Goal: Information Seeking & Learning: Learn about a topic

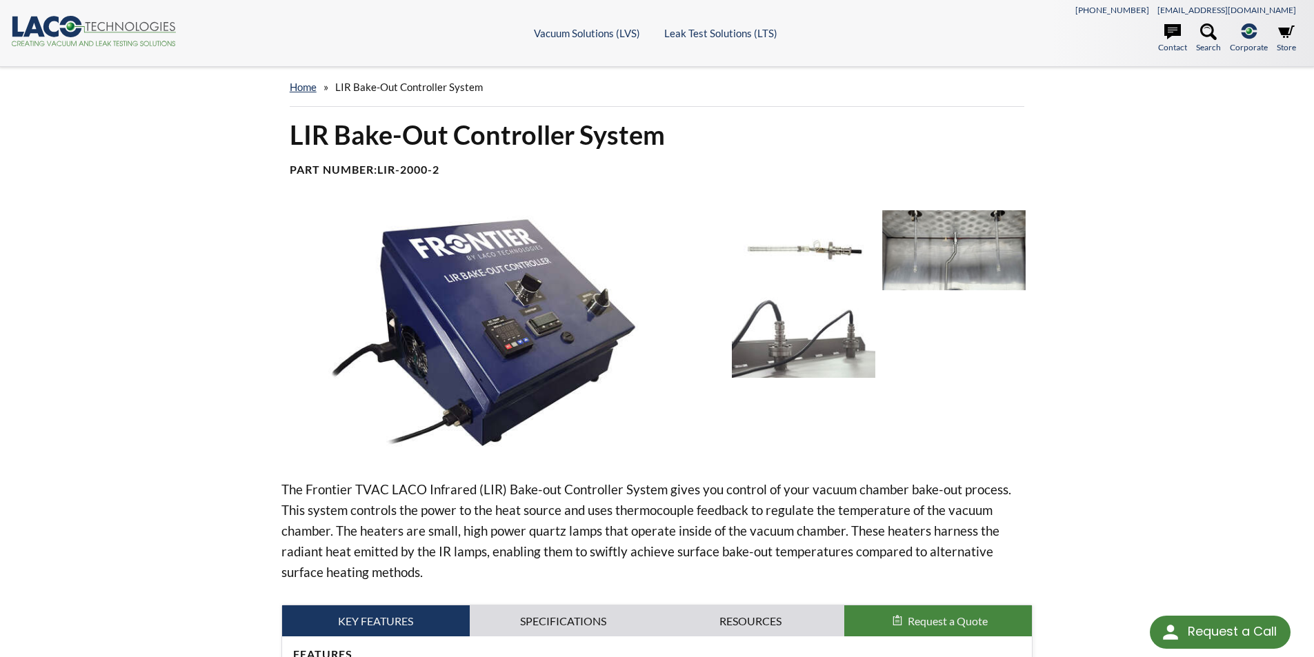
click at [943, 258] on img at bounding box center [953, 250] width 143 height 80
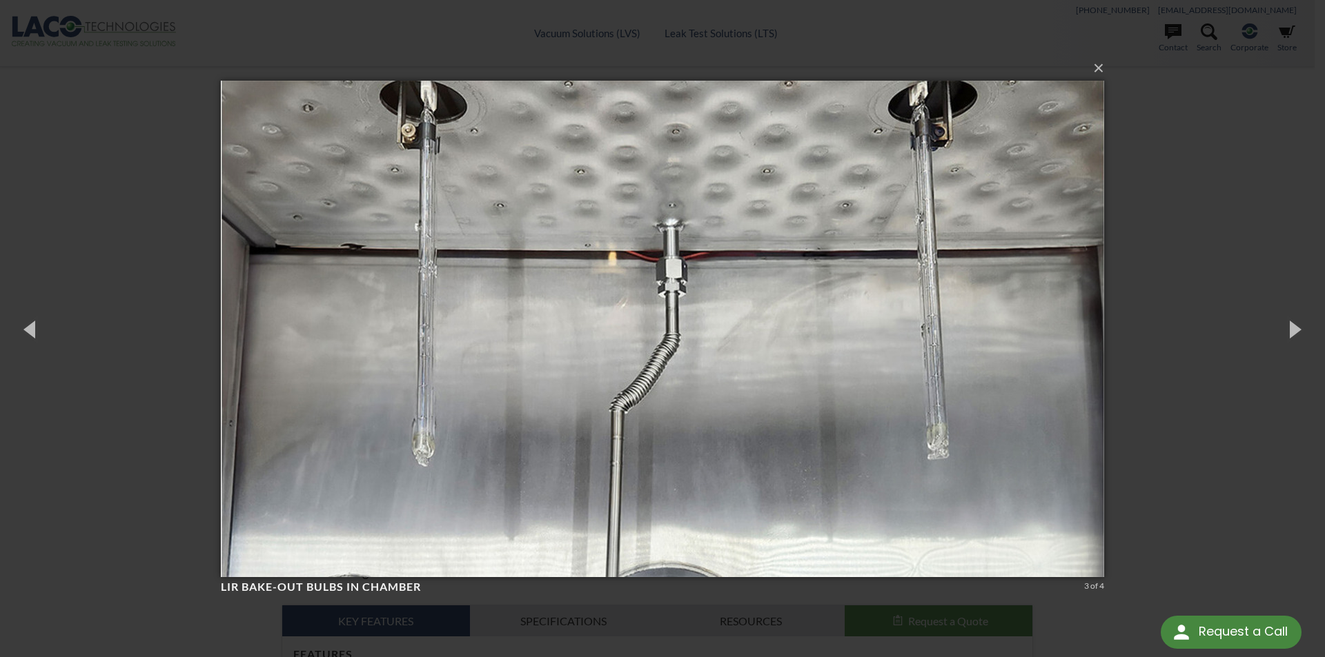
drag, startPoint x: 1196, startPoint y: 283, endPoint x: 1025, endPoint y: 311, distance: 172.7
click at [1196, 279] on div "× LIR Bake-Out Bulbs in chamber 3 of 4 Loading..." at bounding box center [662, 328] width 1325 height 657
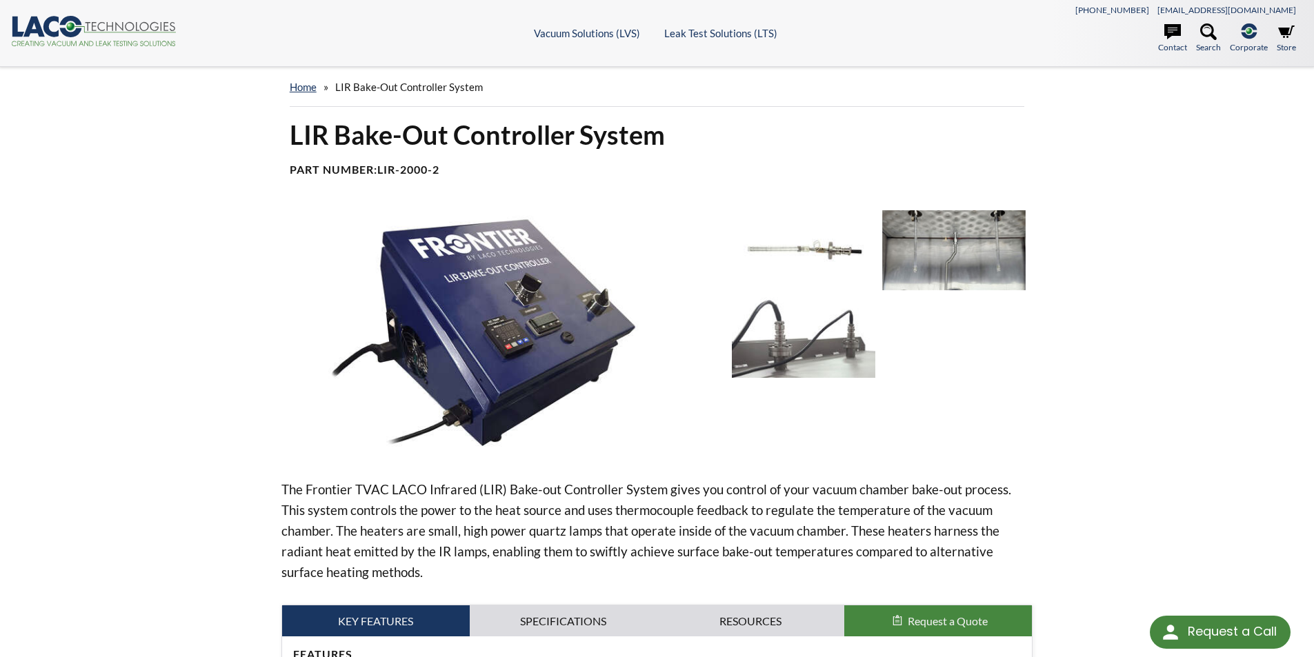
click at [911, 246] on img at bounding box center [953, 250] width 143 height 80
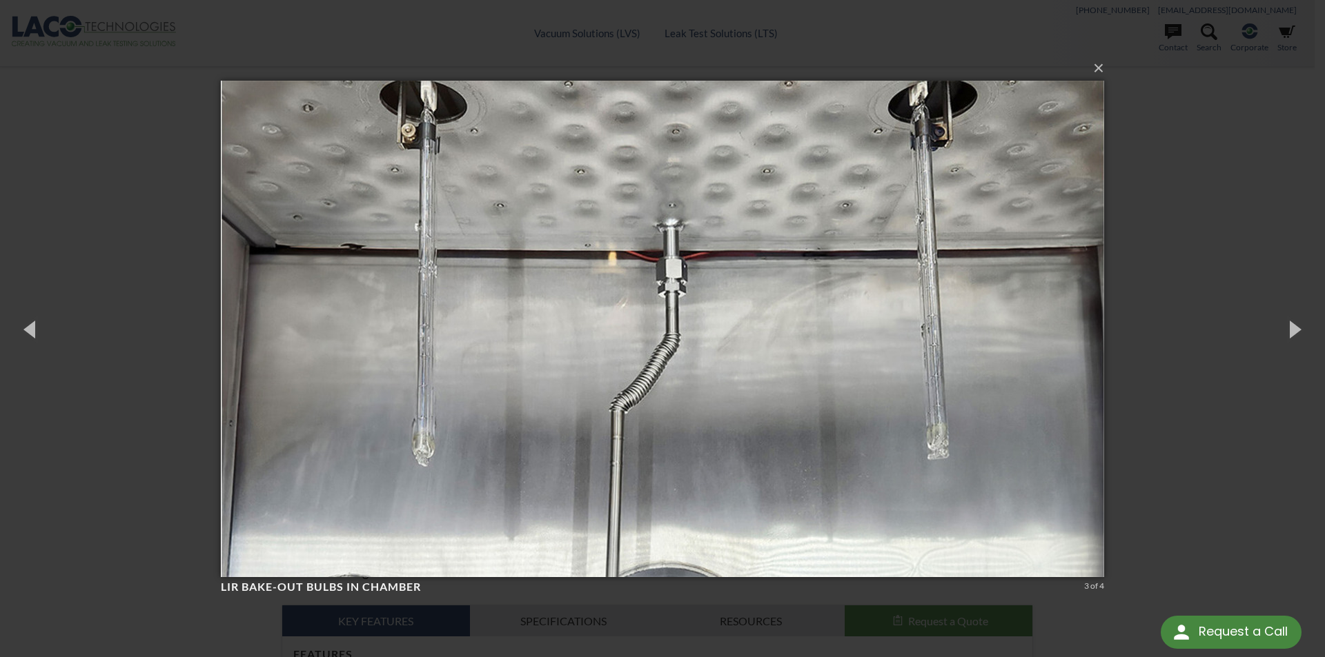
click at [1235, 214] on div "× LIR Bake-Out Bulbs in chamber 3 of 4 Loading..." at bounding box center [662, 328] width 1325 height 657
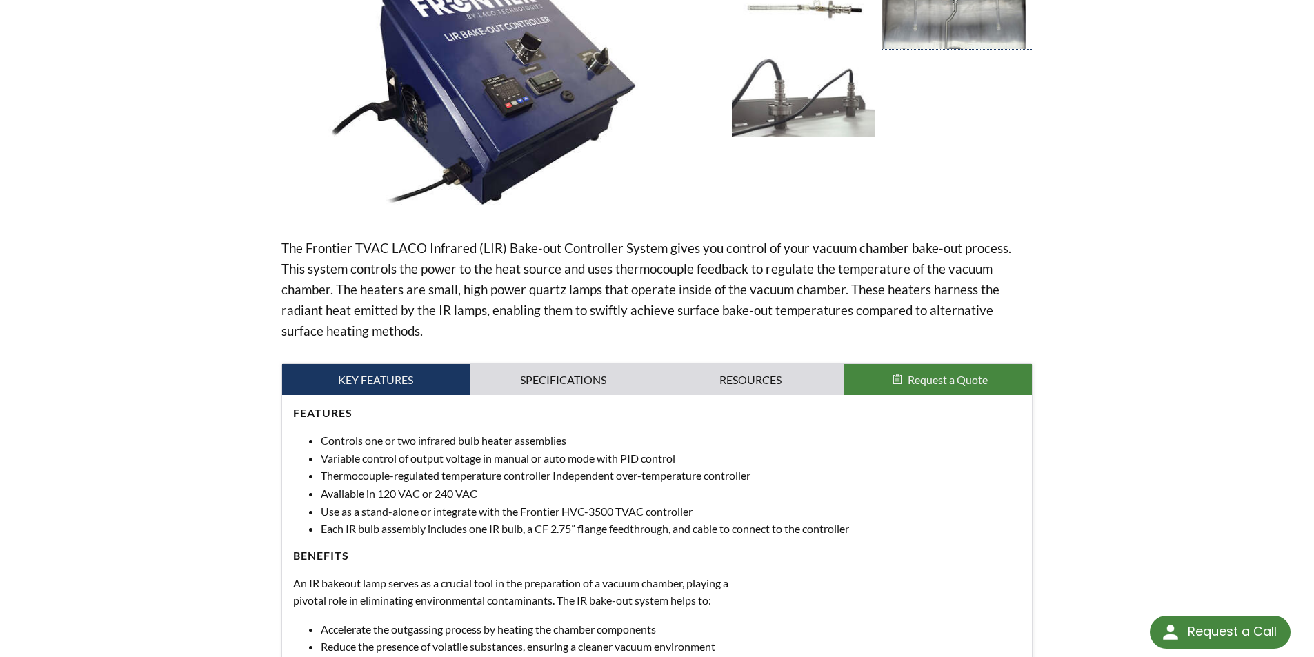
scroll to position [276, 0]
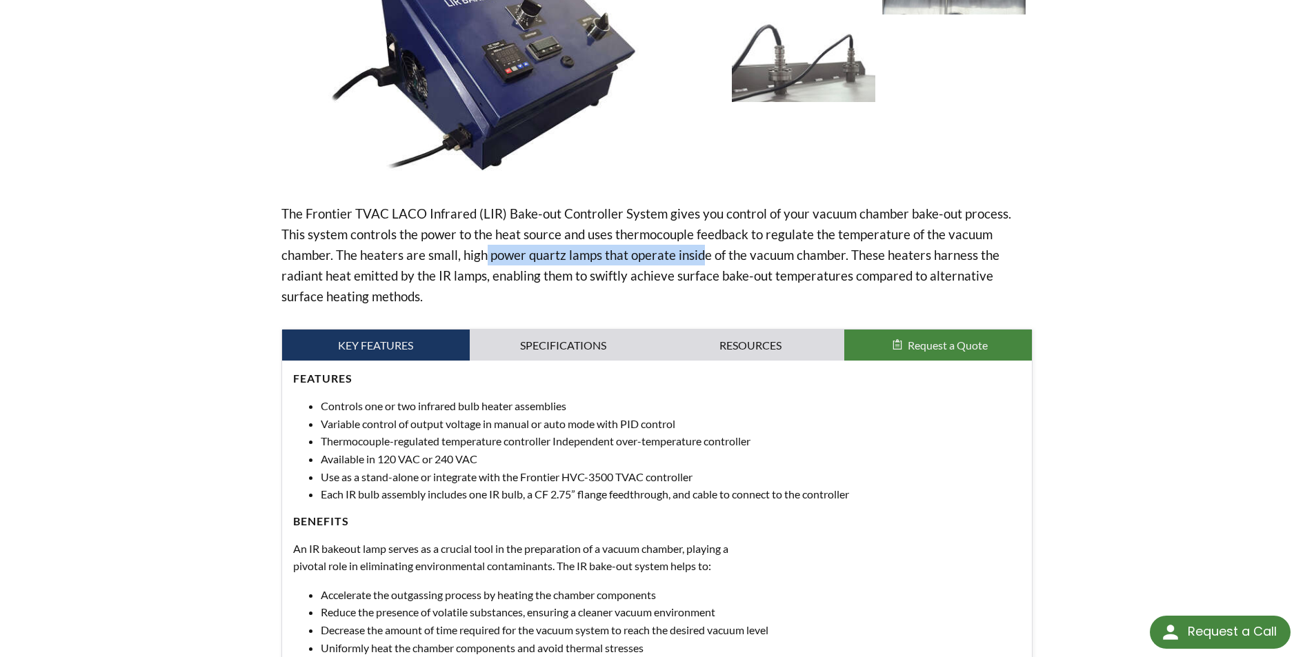
drag, startPoint x: 437, startPoint y: 264, endPoint x: 647, endPoint y: 250, distance: 210.9
click at [647, 250] on p "The Frontier TVAC LACO Infrared (LIR) Bake-out Controller System gives you cont…" at bounding box center [657, 255] width 752 height 103
click at [1120, 279] on div "home » LIR Bake-Out Controller System LIR Bake-Out Controller System Part Numbe…" at bounding box center [657, 254] width 1314 height 927
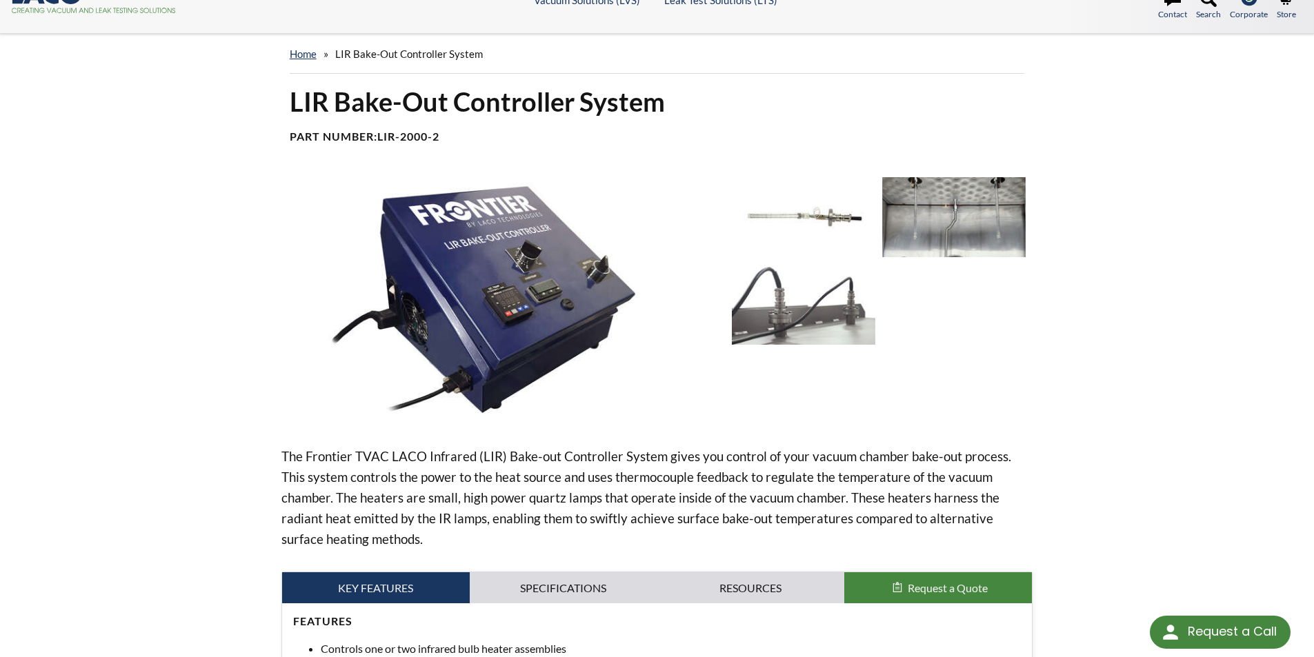
scroll to position [0, 0]
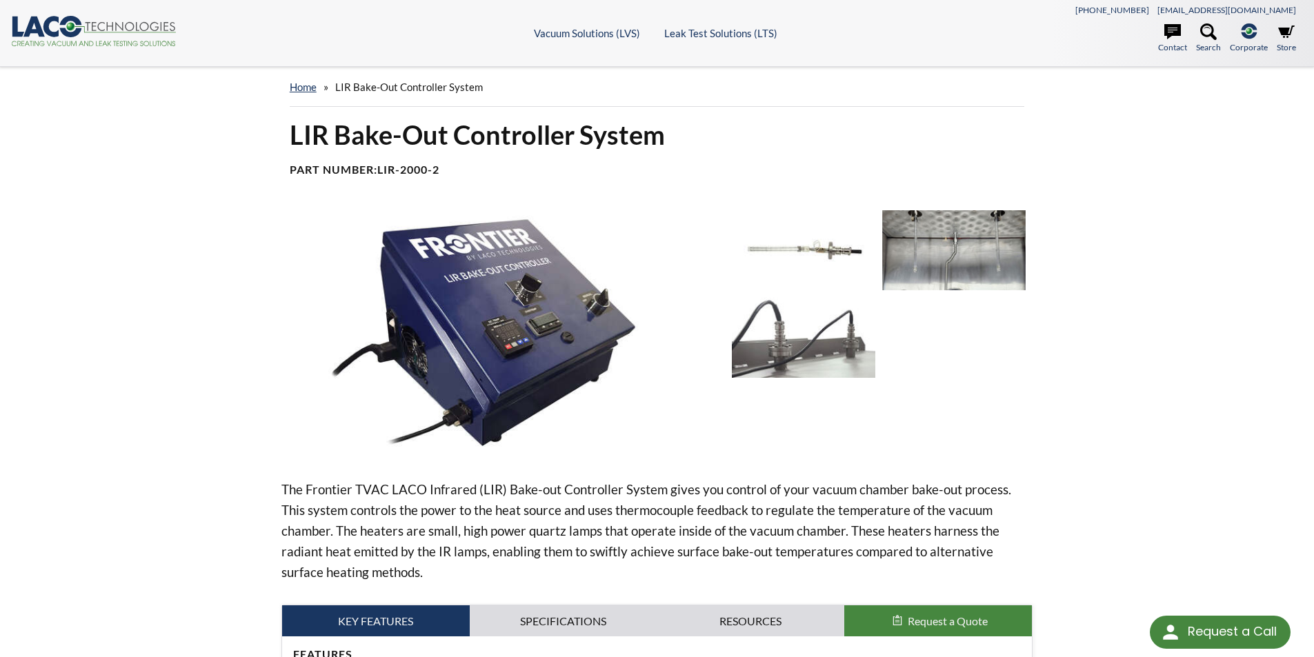
click at [982, 249] on img at bounding box center [953, 250] width 143 height 80
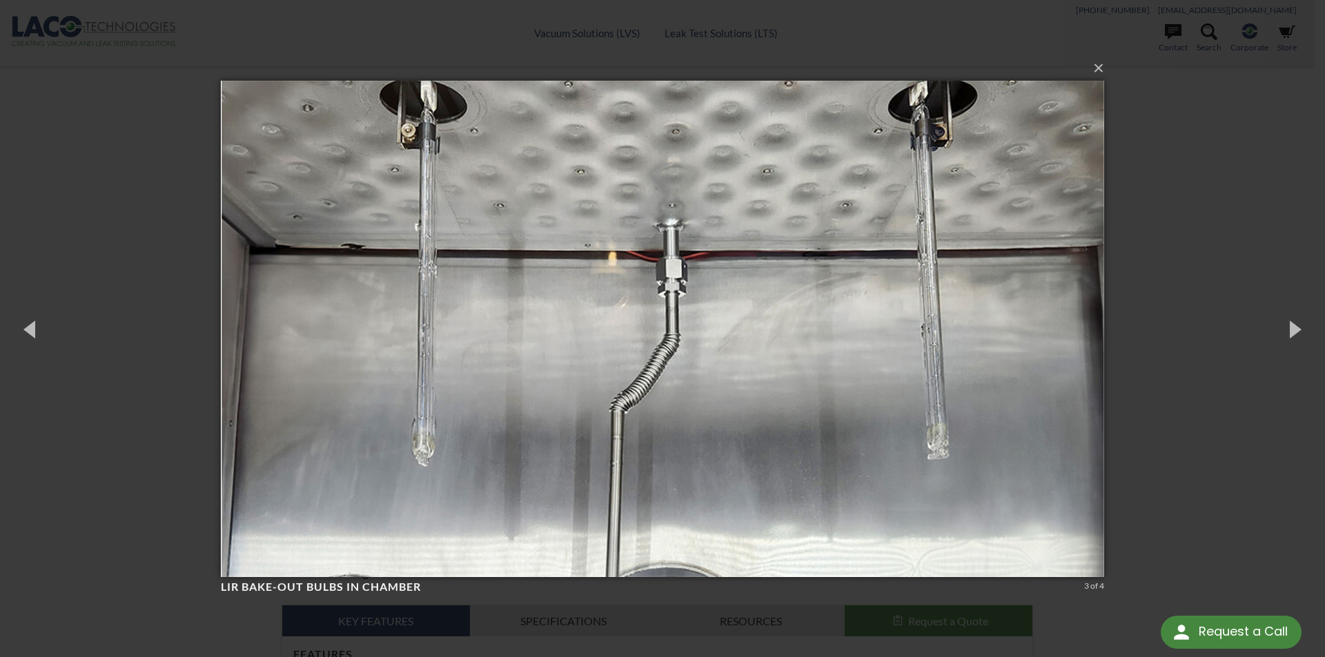
click at [1204, 229] on div "× LIR Bake-Out Bulbs in chamber 3 of 4 Loading..." at bounding box center [662, 328] width 1325 height 657
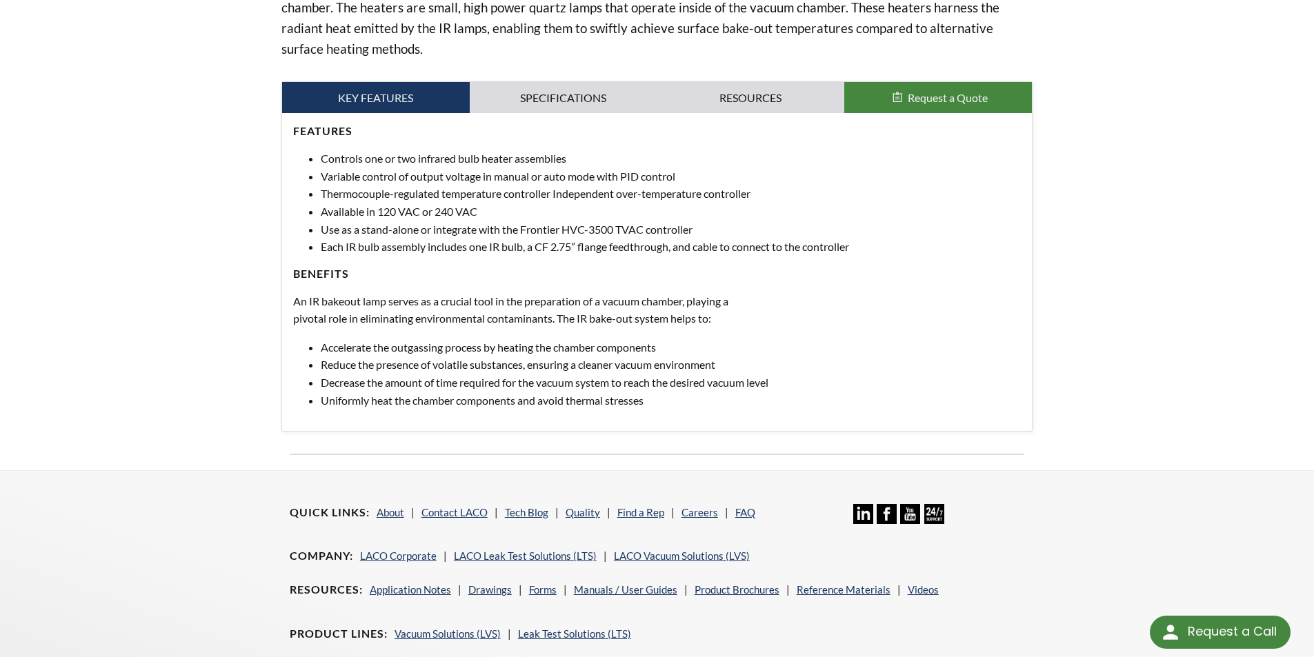
scroll to position [552, 0]
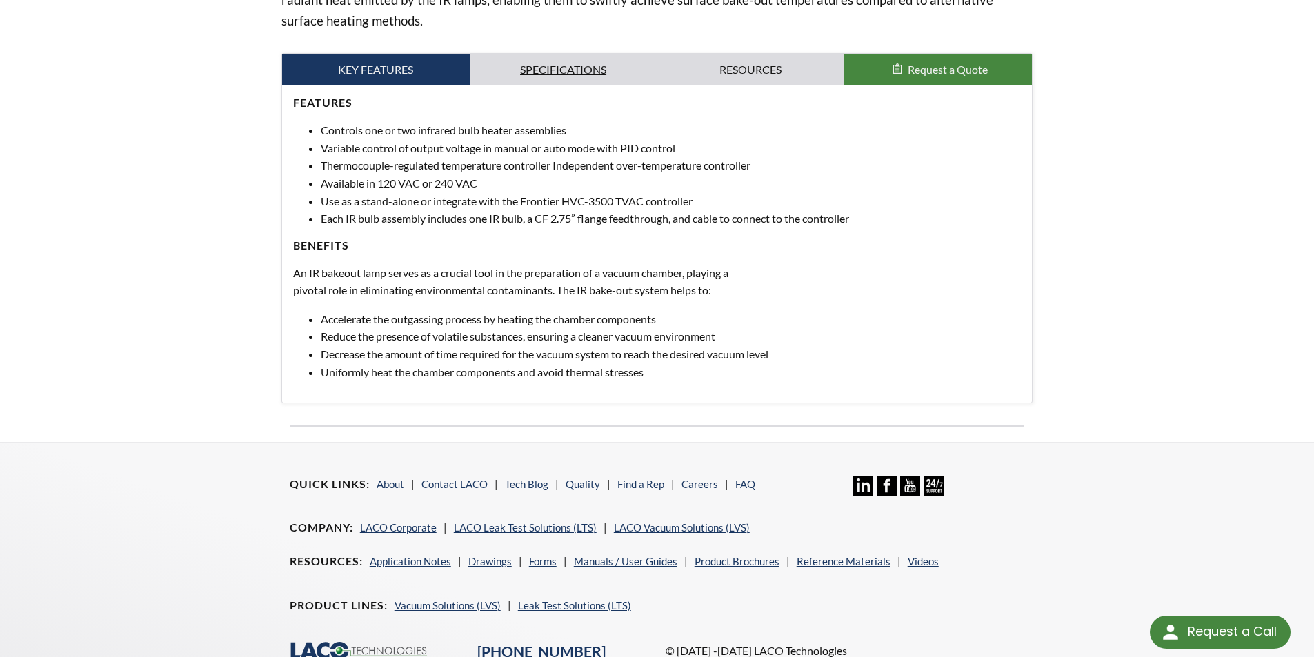
click at [543, 61] on link "Specifications" at bounding box center [564, 70] width 188 height 32
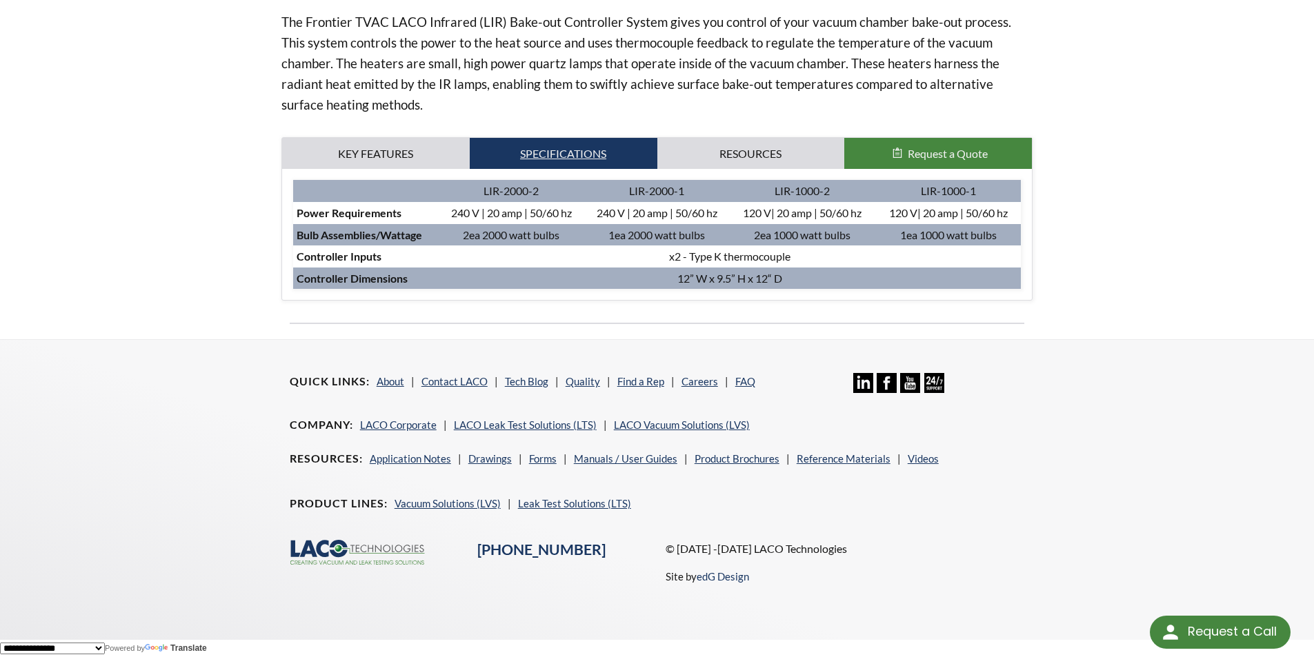
scroll to position [469, 0]
drag, startPoint x: 462, startPoint y: 232, endPoint x: 479, endPoint y: 239, distance: 17.9
click at [479, 239] on td "2ea 2000 watt bulbs" at bounding box center [512, 235] width 146 height 22
click at [495, 233] on td "2ea 2000 watt bulbs" at bounding box center [512, 235] width 146 height 22
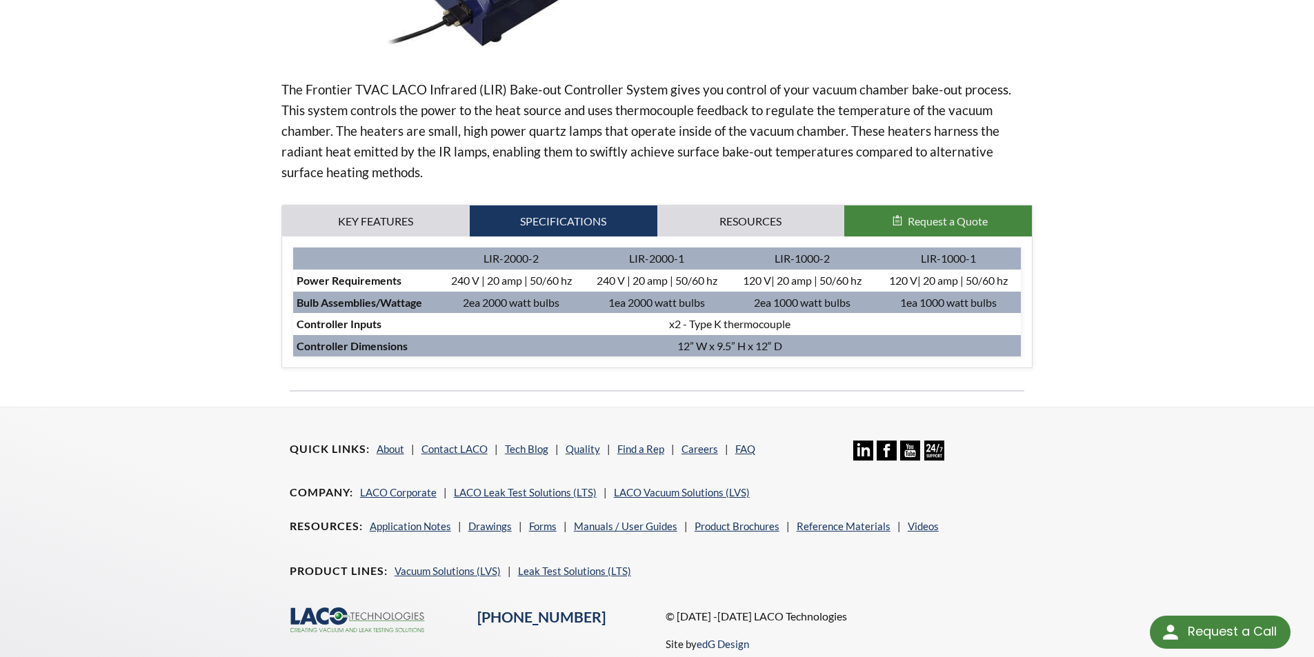
scroll to position [331, 0]
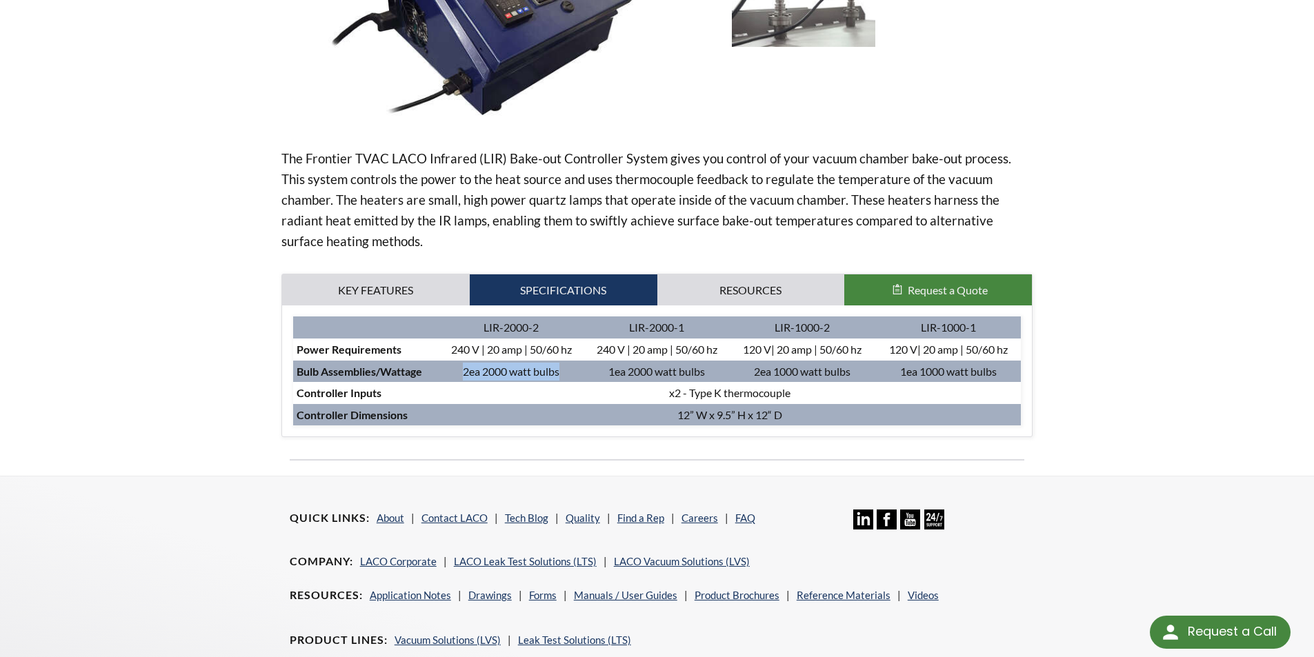
drag, startPoint x: 463, startPoint y: 375, endPoint x: 571, endPoint y: 370, distance: 108.4
click at [566, 370] on td "2ea 2000 watt bulbs" at bounding box center [512, 372] width 146 height 22
click at [475, 370] on td "2ea 2000 watt bulbs" at bounding box center [512, 372] width 146 height 22
drag, startPoint x: 482, startPoint y: 370, endPoint x: 533, endPoint y: 374, distance: 50.5
click at [533, 374] on td "2ea 2000 watt bulbs" at bounding box center [512, 372] width 146 height 22
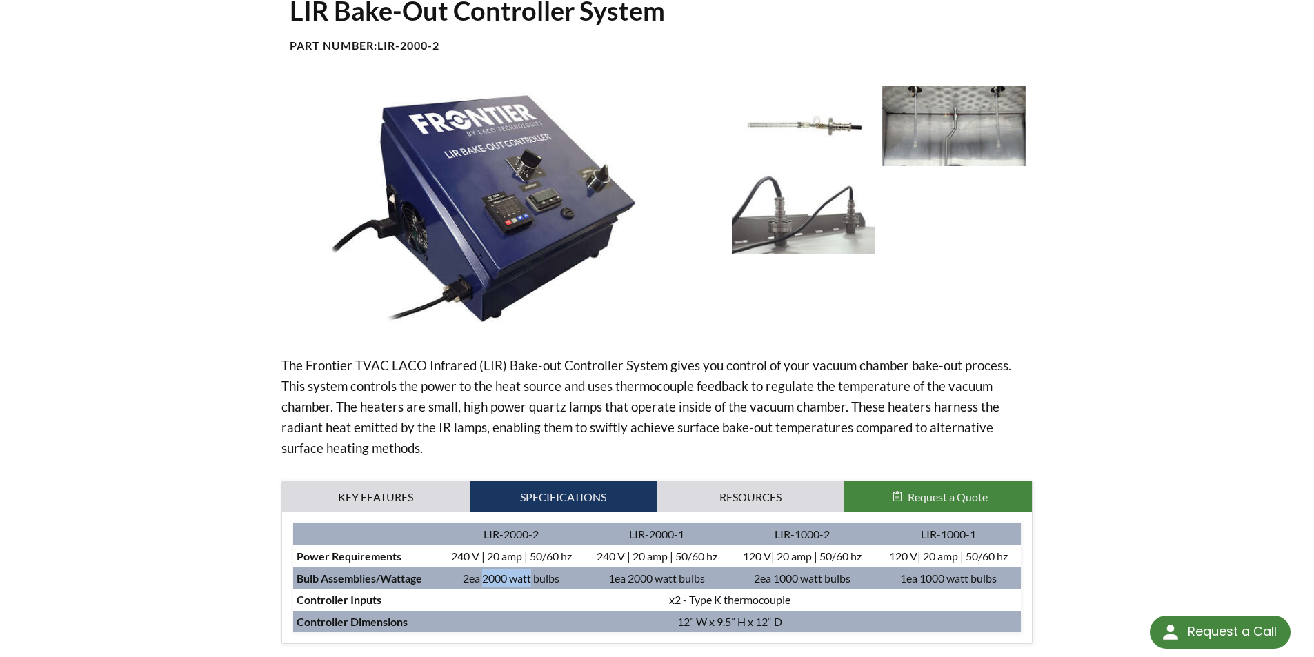
scroll to position [193, 0]
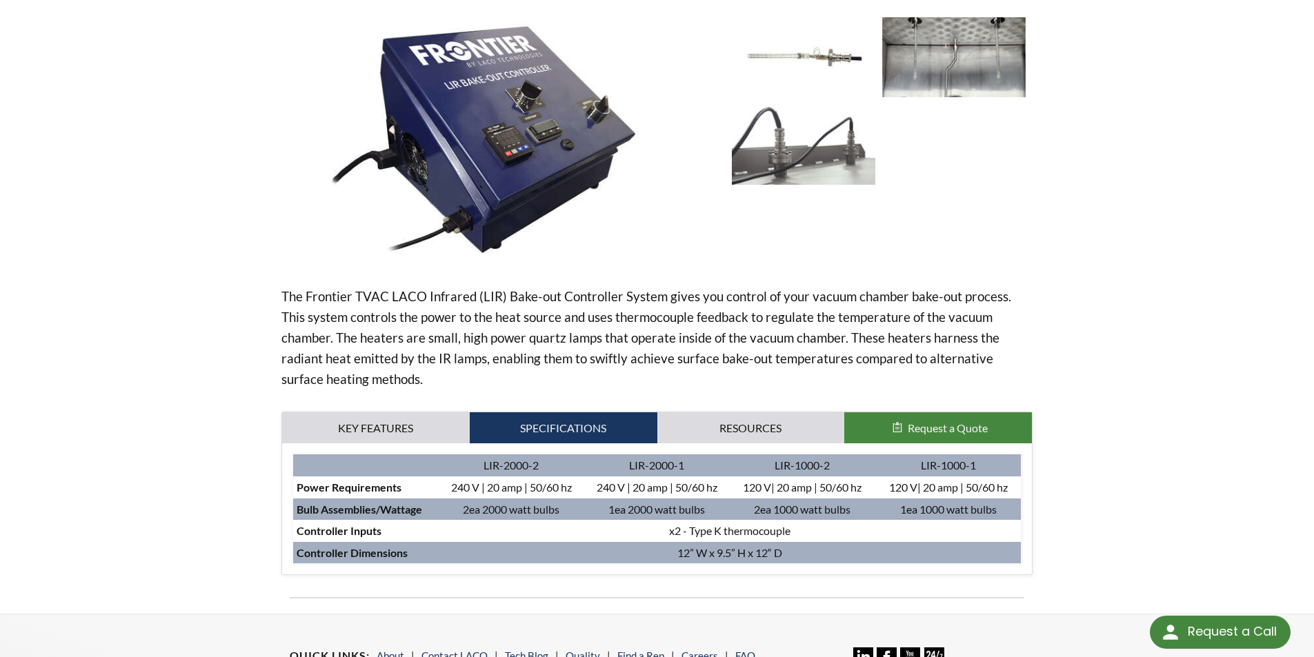
click at [542, 517] on td "2ea 2000 watt bulbs" at bounding box center [512, 510] width 146 height 22
drag, startPoint x: 484, startPoint y: 509, endPoint x: 533, endPoint y: 508, distance: 49.0
click at [533, 508] on td "2ea 2000 watt bulbs" at bounding box center [512, 510] width 146 height 22
drag, startPoint x: 755, startPoint y: 509, endPoint x: 853, endPoint y: 508, distance: 98.0
click at [853, 508] on td "2ea 1000 watt bulbs" at bounding box center [803, 510] width 146 height 22
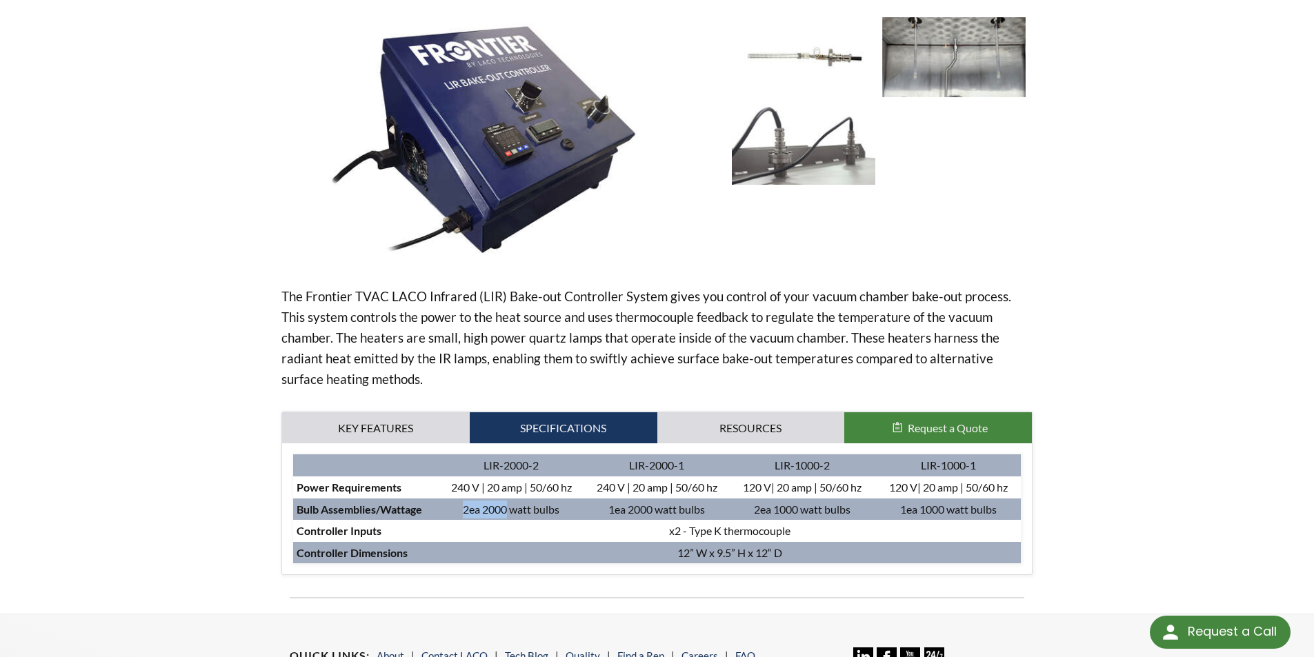
drag, startPoint x: 508, startPoint y: 508, endPoint x: 458, endPoint y: 517, distance: 50.4
click at [458, 517] on td "2ea 2000 watt bulbs" at bounding box center [512, 510] width 146 height 22
click at [1160, 437] on div "home » LIR Bake-Out Controller System LIR Bake-Out Controller System Part Numbe…" at bounding box center [657, 244] width 1314 height 740
drag, startPoint x: 459, startPoint y: 510, endPoint x: 1015, endPoint y: 502, distance: 556.1
click at [1015, 502] on tr "Bulb Assemblies/Wattage 2ea 2000 watt bulbs 1ea 2000 watt bulbs 2ea 1000 watt b…" at bounding box center [657, 510] width 728 height 22
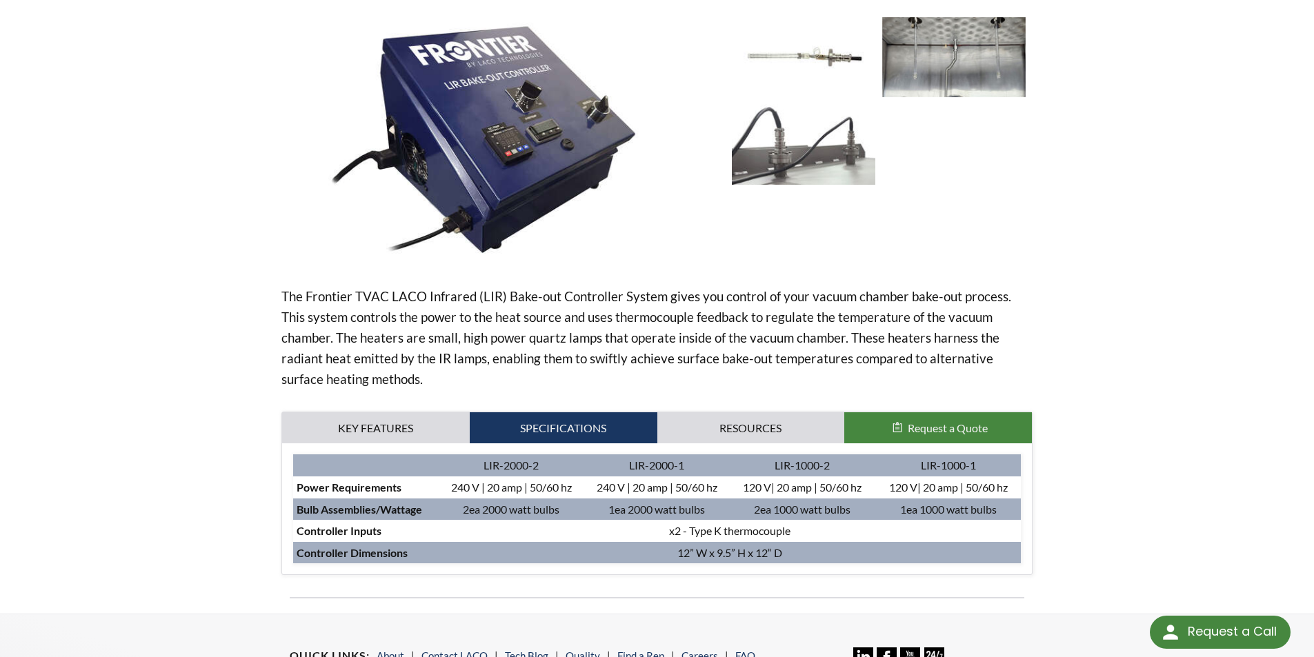
click at [1131, 461] on div "home » LIR Bake-Out Controller System LIR Bake-Out Controller System Part Numbe…" at bounding box center [657, 244] width 1314 height 740
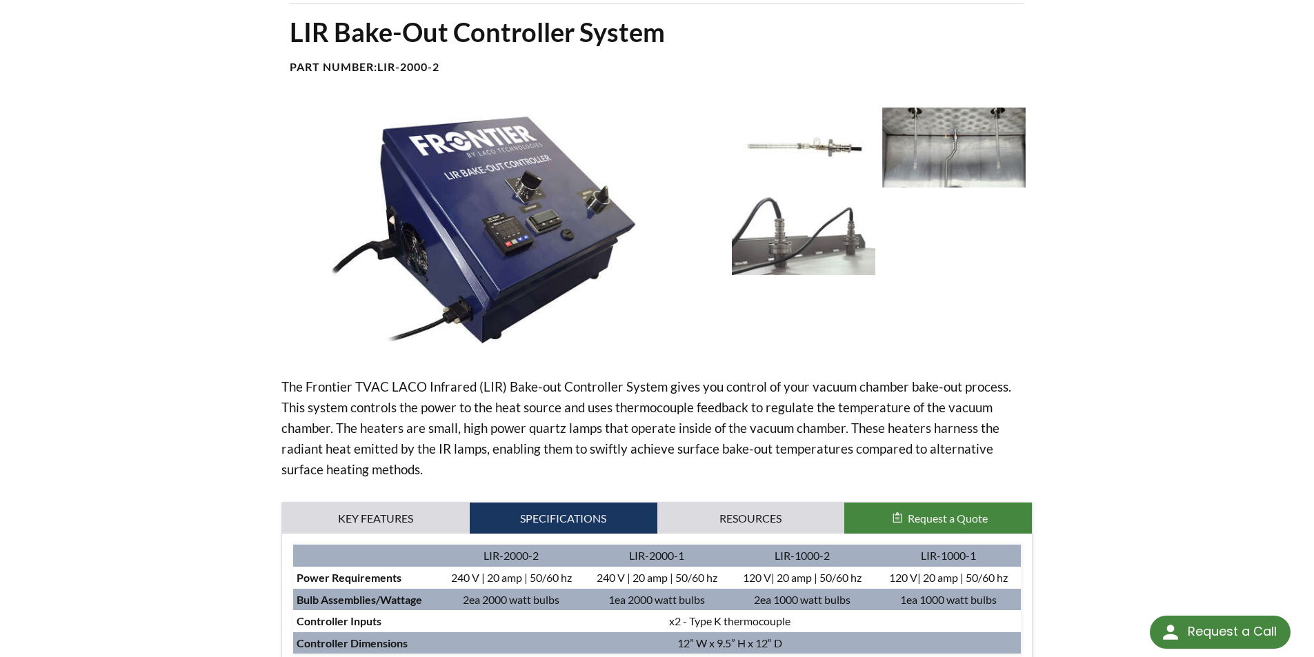
scroll to position [0, 0]
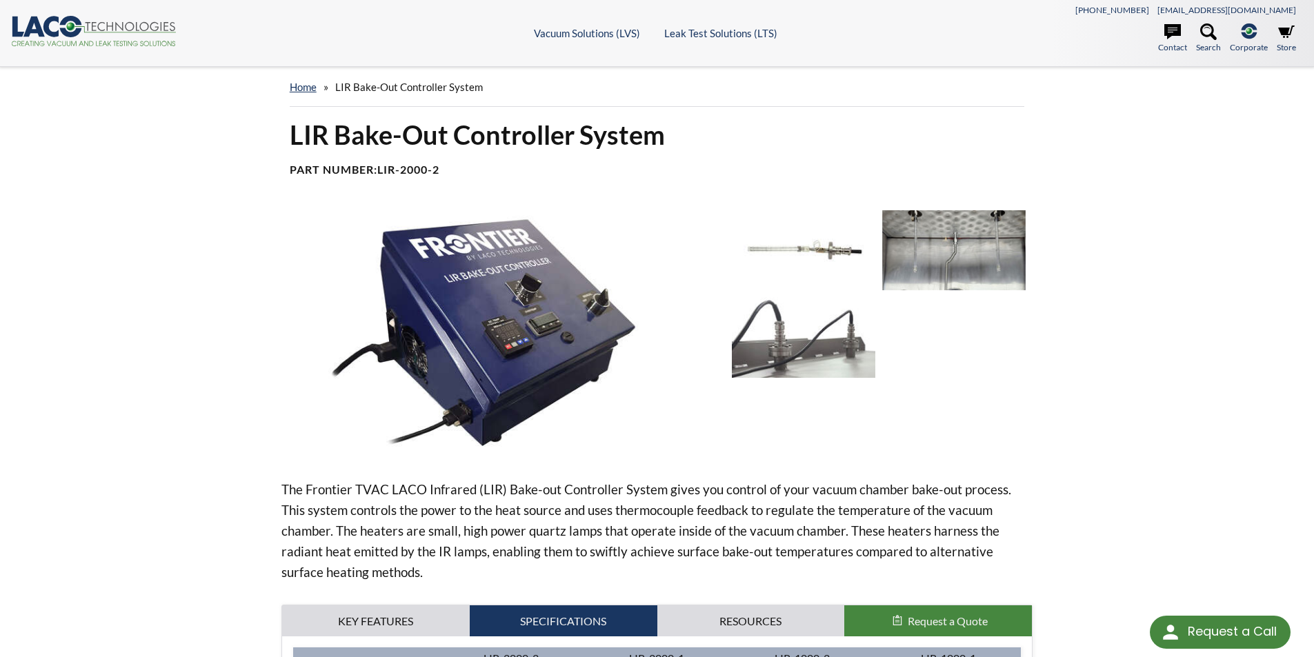
click at [968, 263] on img at bounding box center [953, 250] width 143 height 80
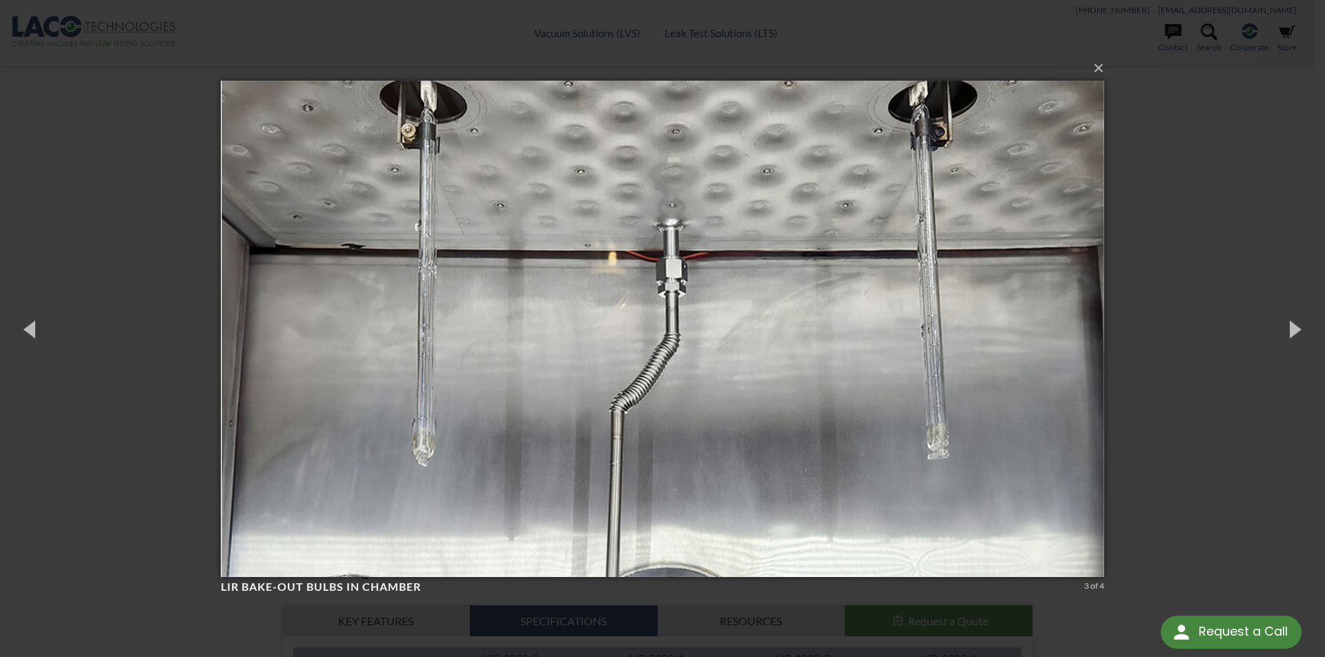
click at [1229, 396] on div "× LIR Bake-Out Bulbs in chamber 3 of 4 Loading..." at bounding box center [662, 328] width 1325 height 657
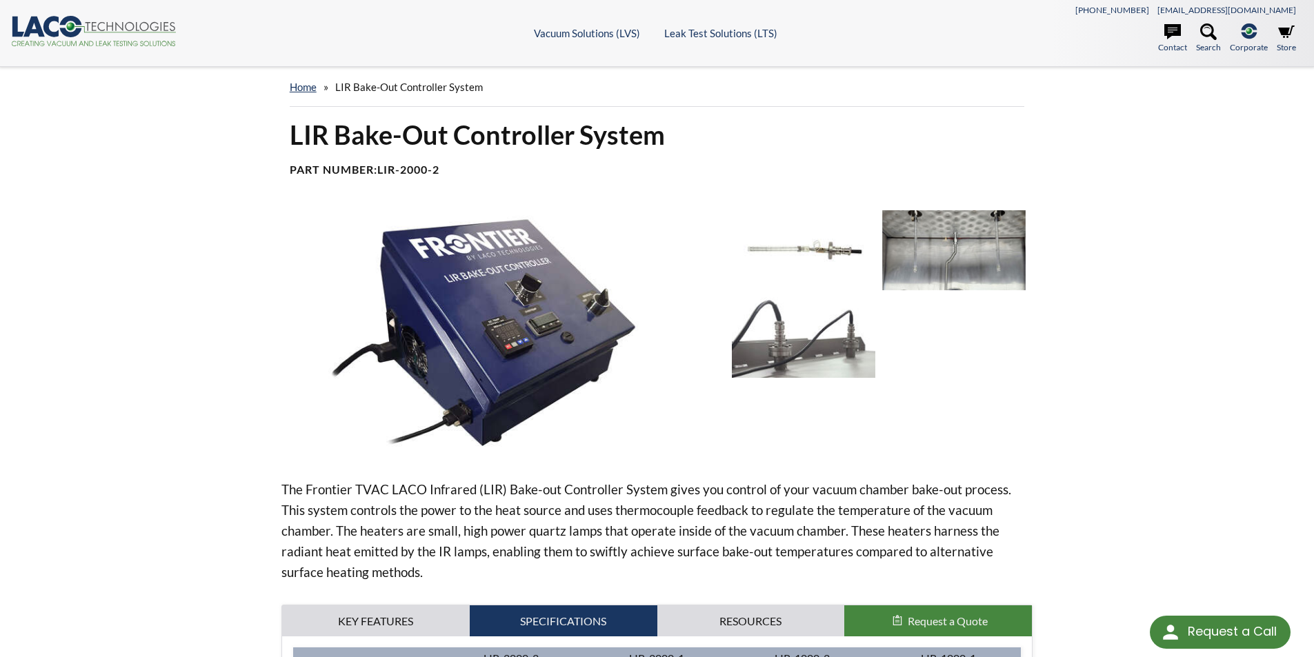
click at [817, 353] on img at bounding box center [803, 337] width 143 height 80
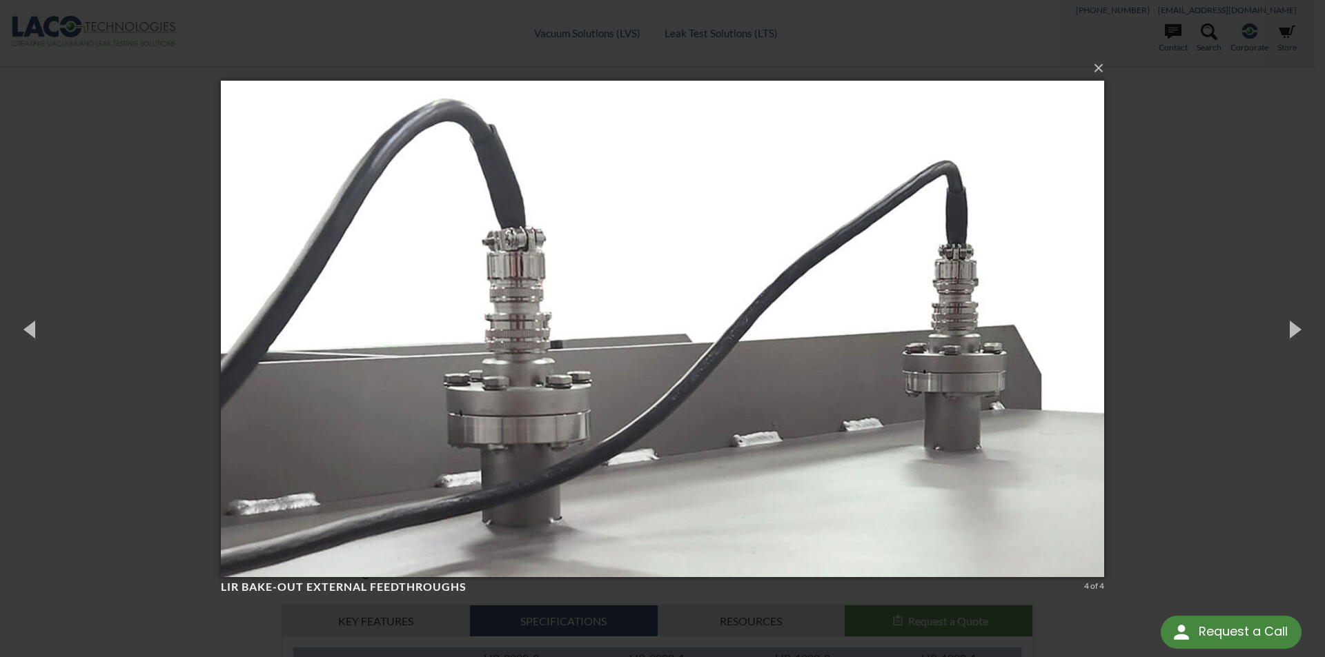
click at [1252, 286] on div "× LIR Bake-Out External feedthroughs 4 of 4 Loading..." at bounding box center [662, 328] width 1325 height 657
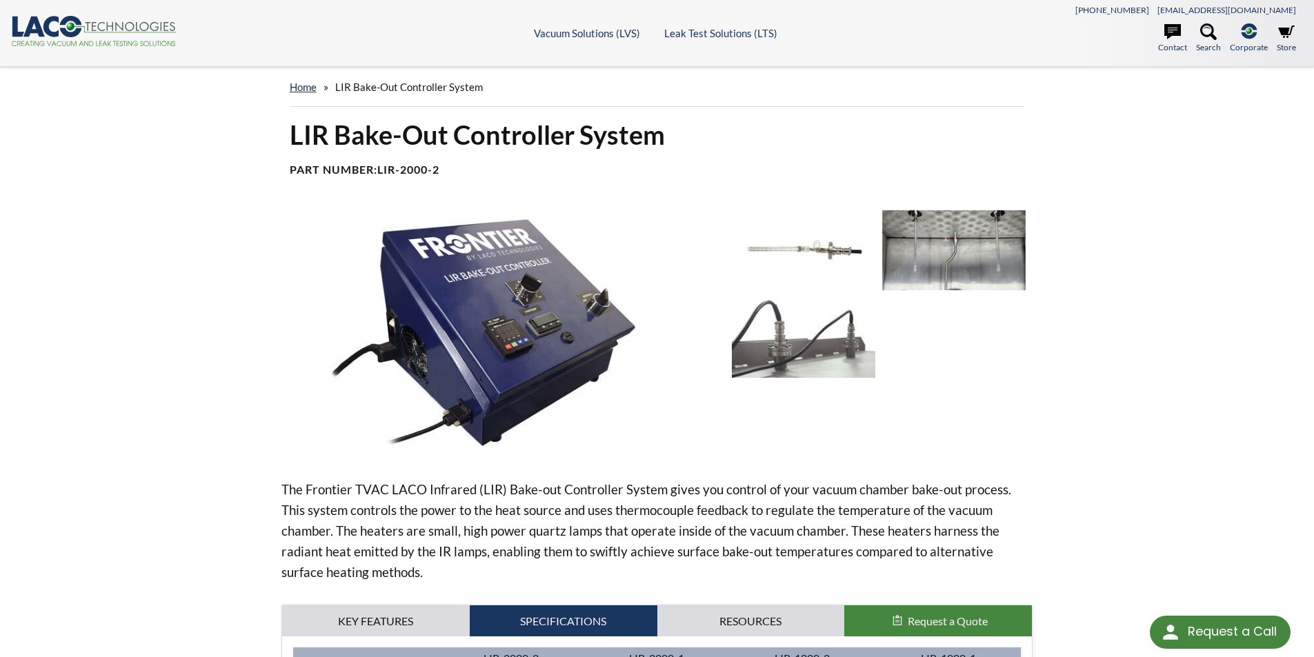
click at [828, 336] on img at bounding box center [803, 337] width 143 height 80
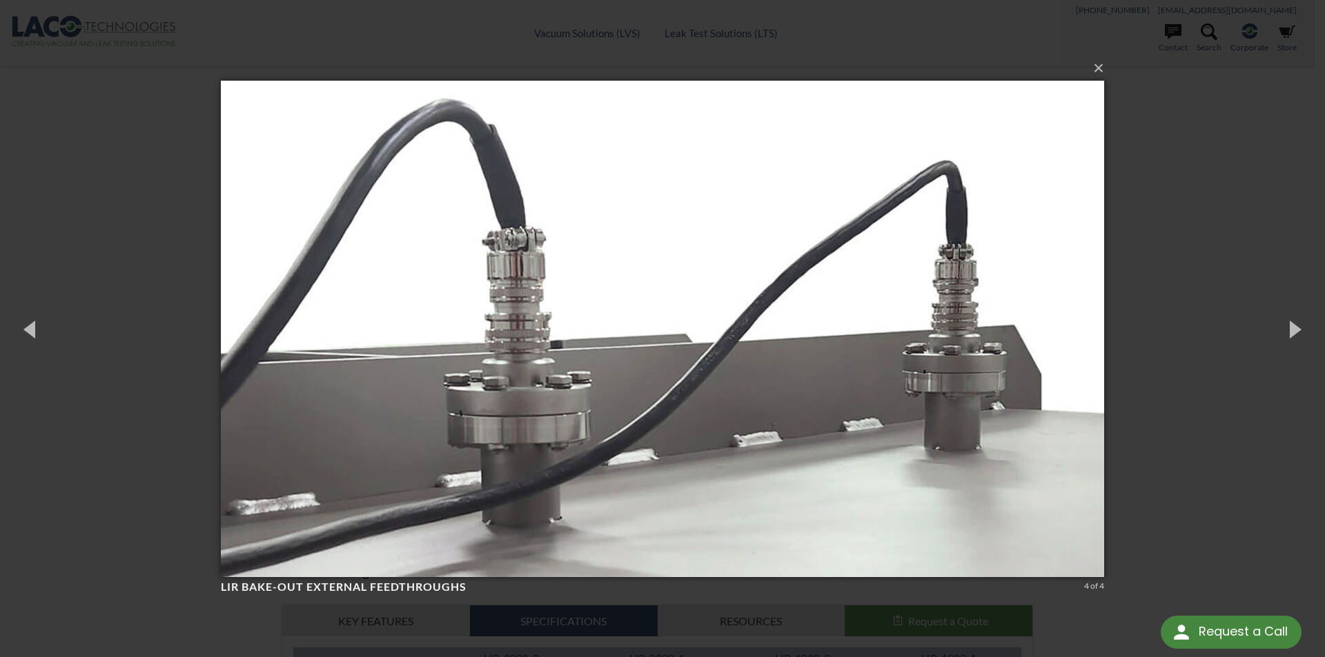
click at [1153, 252] on div "× LIR Bake-Out External feedthroughs 4 of 4 Loading..." at bounding box center [662, 328] width 1325 height 657
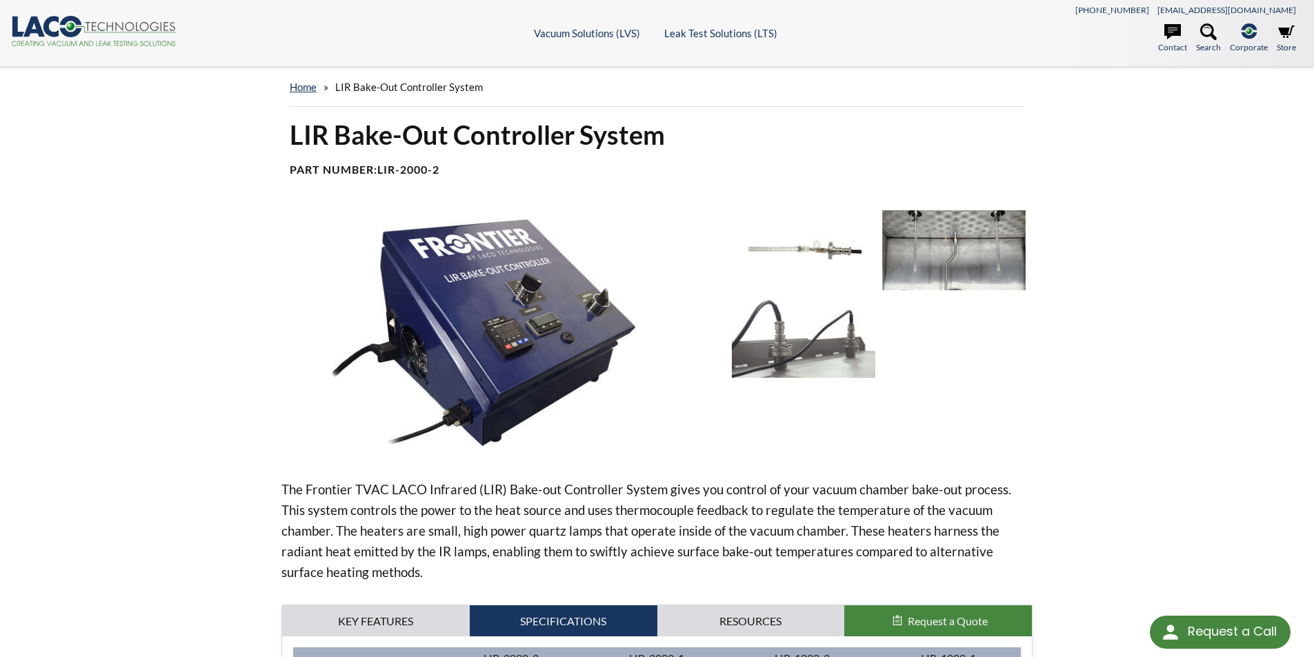
click at [802, 247] on img at bounding box center [803, 250] width 143 height 80
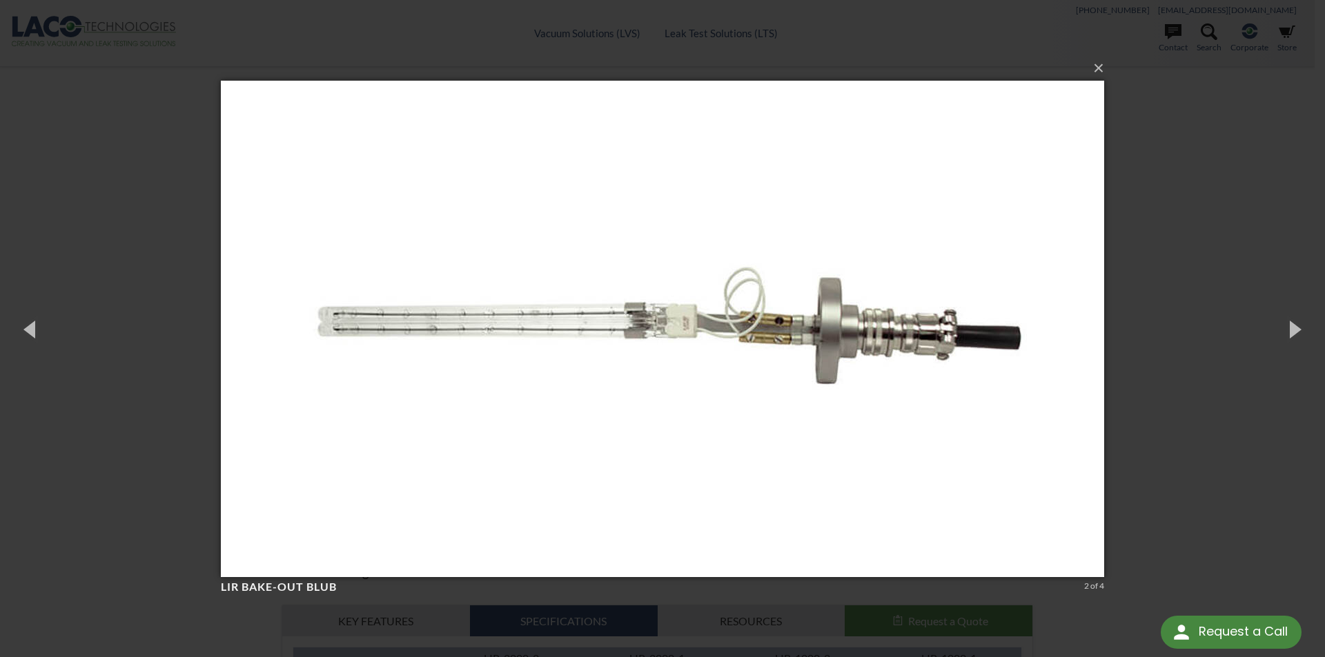
drag, startPoint x: 138, startPoint y: 390, endPoint x: 250, endPoint y: 468, distance: 136.7
click at [138, 390] on div "× LIR Bake-Out Blub 2 of 4 Loading..." at bounding box center [662, 328] width 1325 height 657
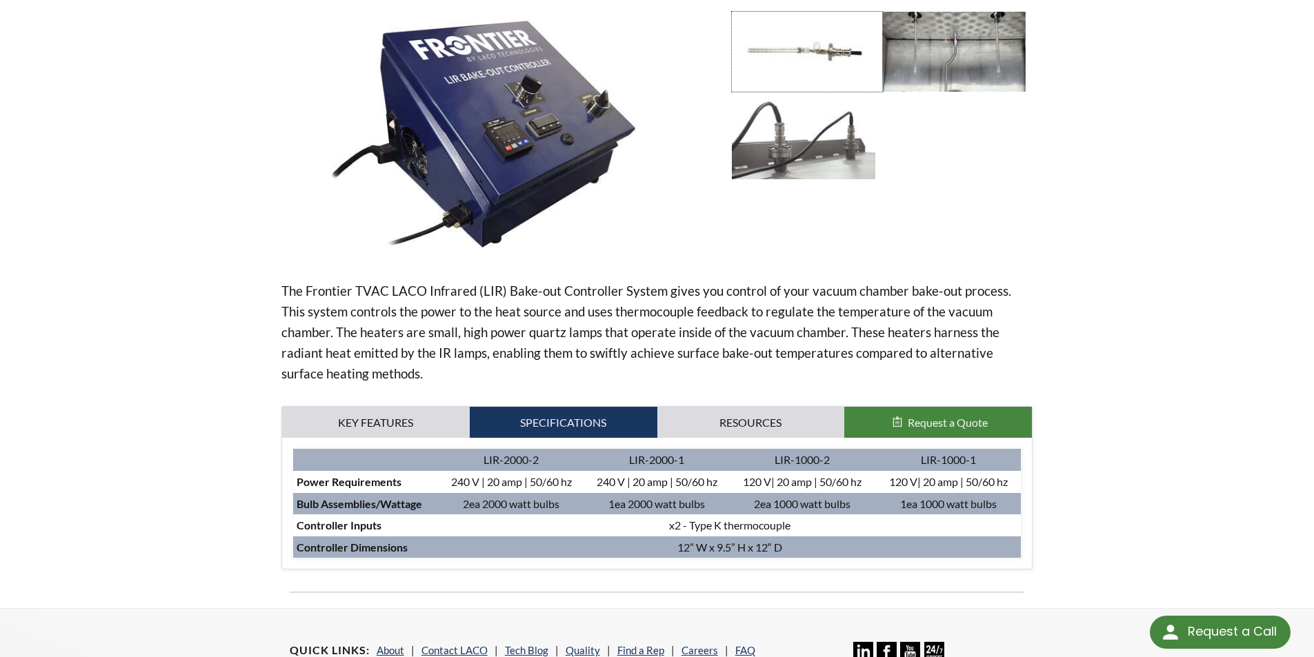
scroll to position [207, 0]
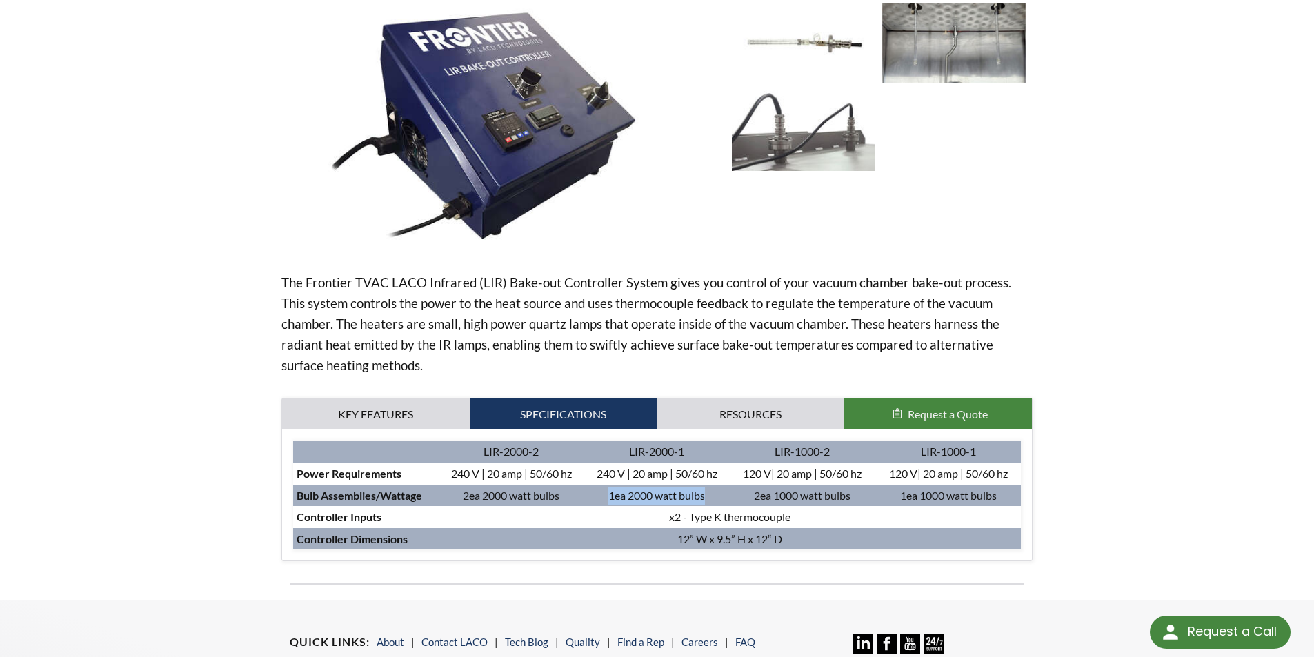
drag, startPoint x: 604, startPoint y: 499, endPoint x: 708, endPoint y: 501, distance: 104.9
click at [708, 501] on td "1ea 2000 watt bulbs" at bounding box center [657, 496] width 146 height 22
drag, startPoint x: 806, startPoint y: 486, endPoint x: 860, endPoint y: 491, distance: 54.0
click at [875, 489] on tr "Bulb Assemblies/Wattage 2ea 2000 watt bulbs 1ea 2000 watt bulbs 2ea 1000 watt b…" at bounding box center [657, 496] width 728 height 22
drag, startPoint x: 626, startPoint y: 490, endPoint x: 568, endPoint y: 486, distance: 58.1
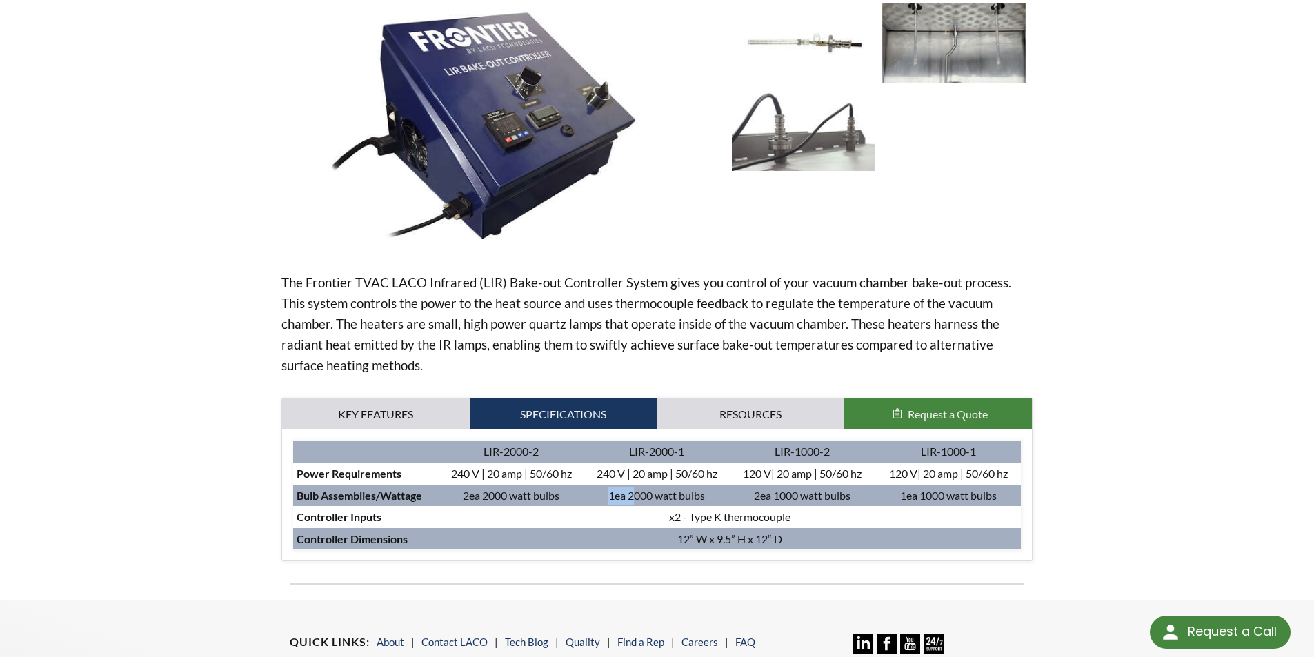
click at [568, 489] on tr "Bulb Assemblies/Wattage 2ea 2000 watt bulbs 1ea 2000 watt bulbs 2ea 1000 watt b…" at bounding box center [657, 496] width 728 height 22
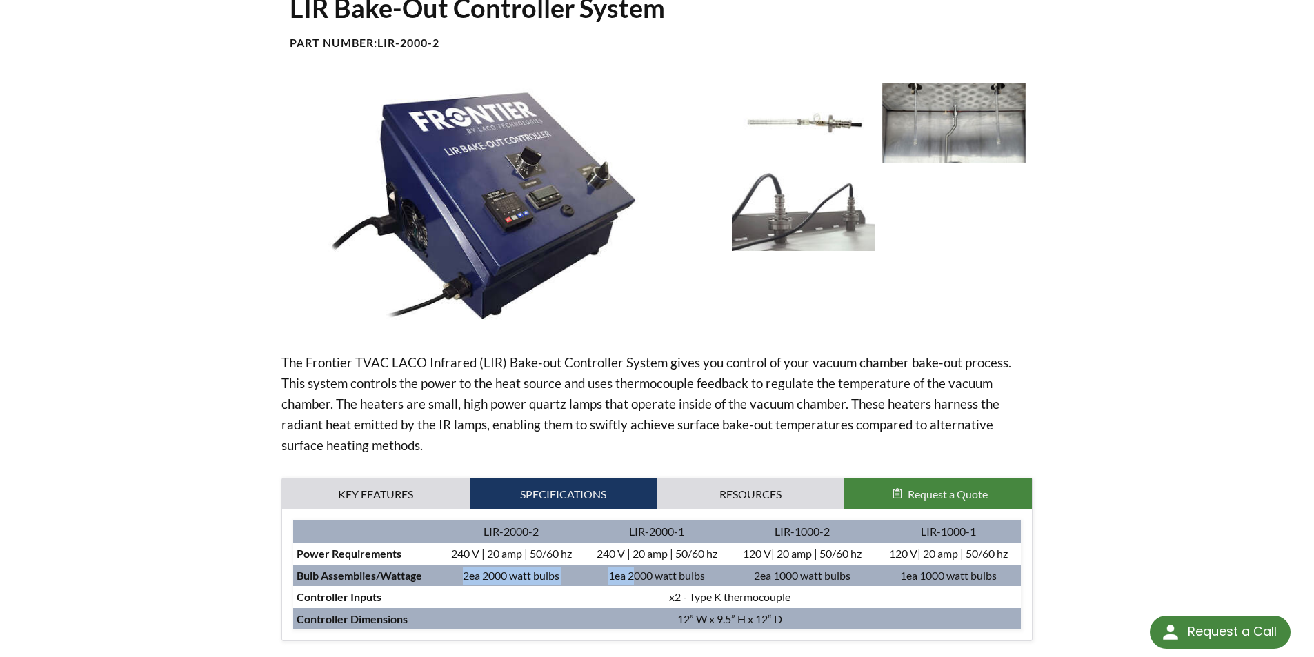
scroll to position [0, 0]
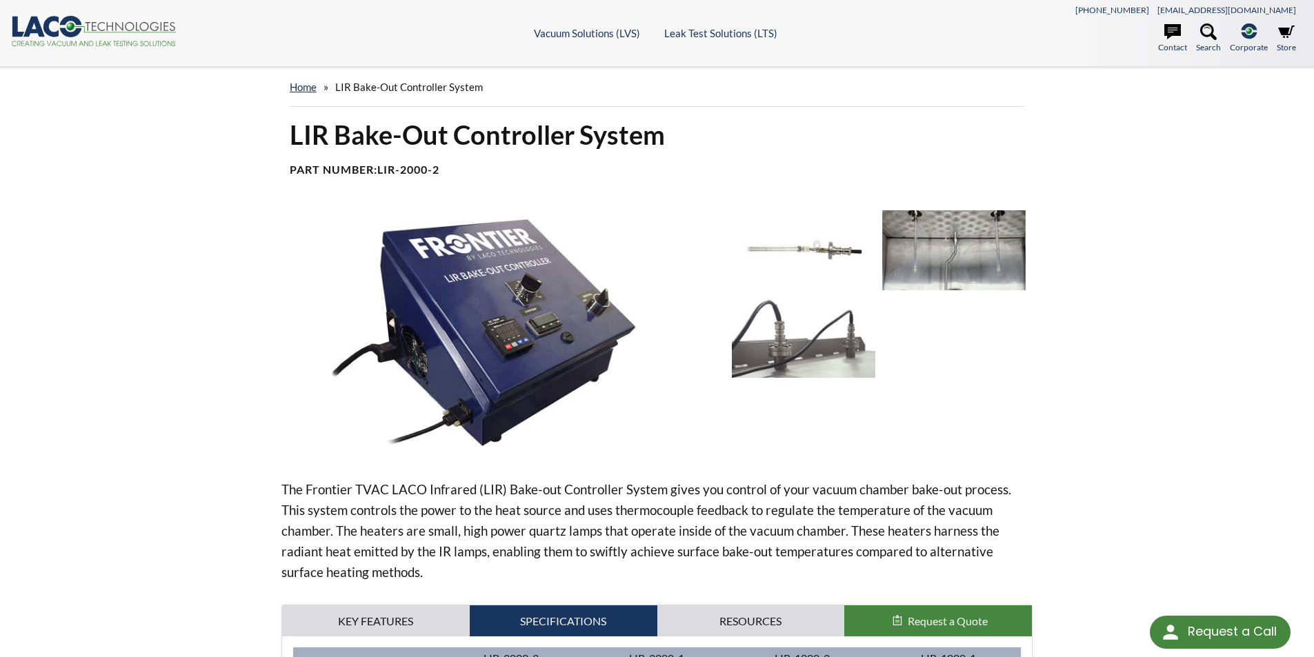
click at [777, 240] on img at bounding box center [803, 250] width 143 height 80
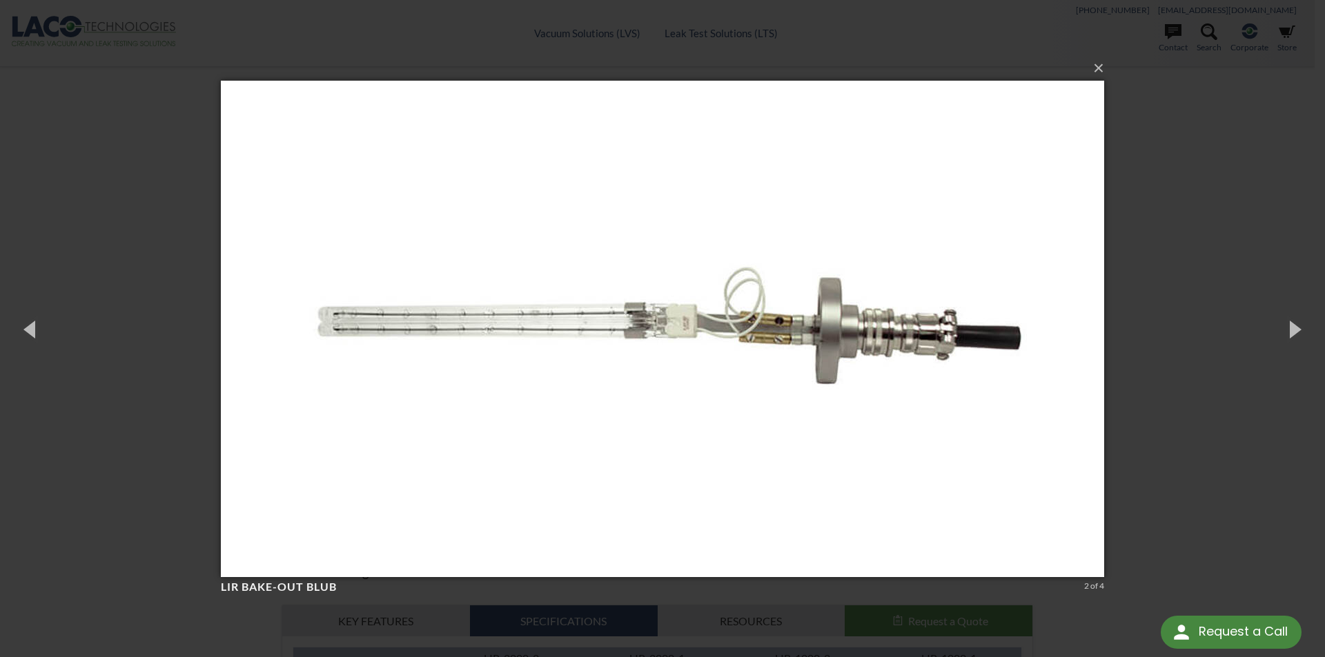
click at [1187, 355] on div "× LIR Bake-Out Blub 2 of 4 Loading..." at bounding box center [662, 328] width 1325 height 657
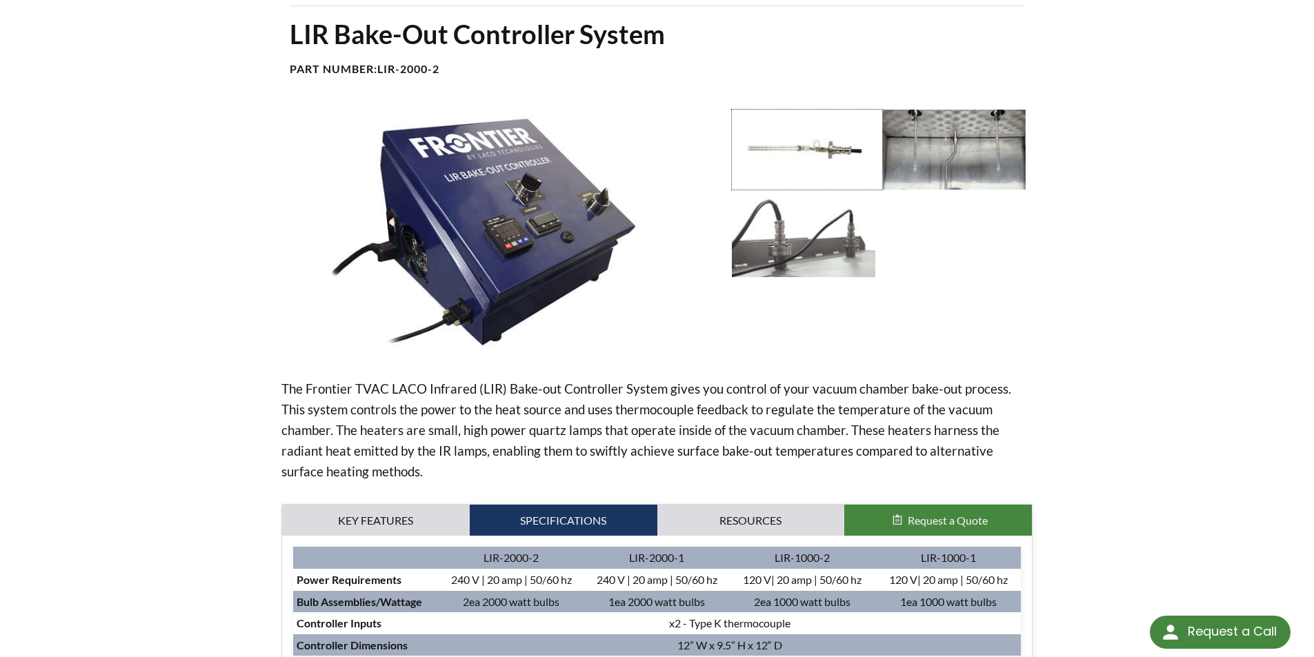
scroll to position [345, 0]
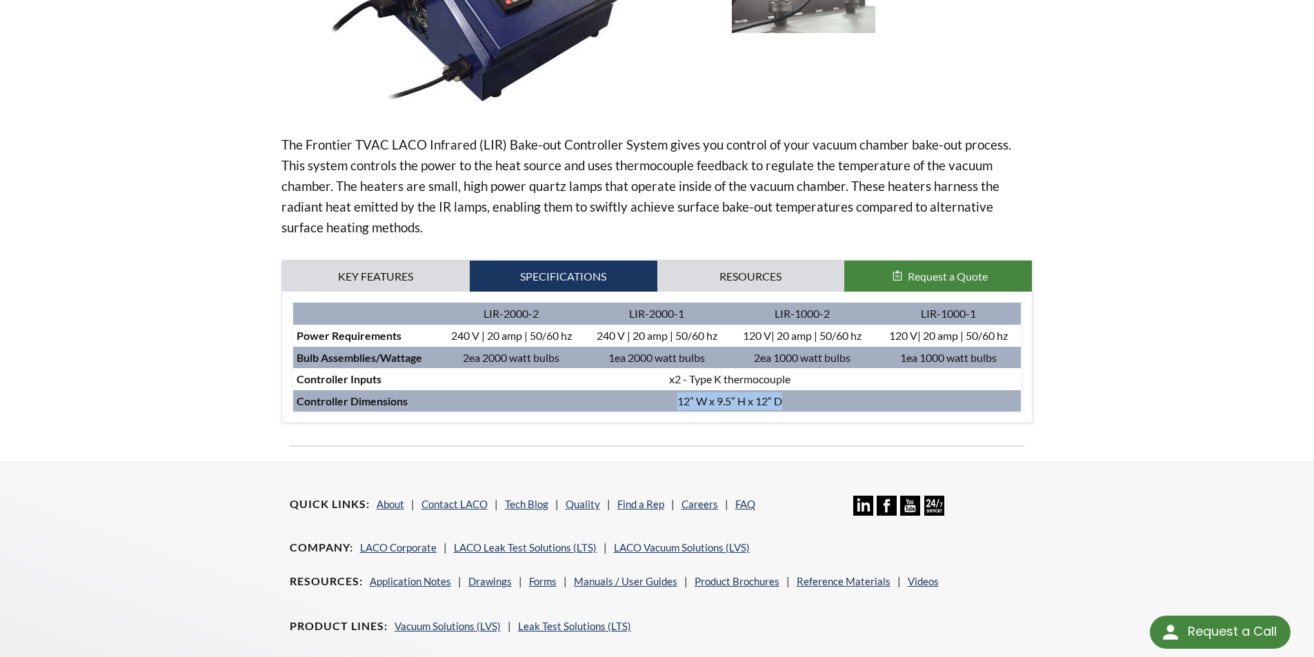
drag, startPoint x: 783, startPoint y: 401, endPoint x: 657, endPoint y: 403, distance: 126.2
click at [657, 403] on td "12” W x 9.5” H x 12“ D" at bounding box center [730, 401] width 582 height 22
click at [204, 388] on div "home » LIR Bake-Out Controller System LIR Bake-Out Controller System Part Numbe…" at bounding box center [657, 92] width 1314 height 740
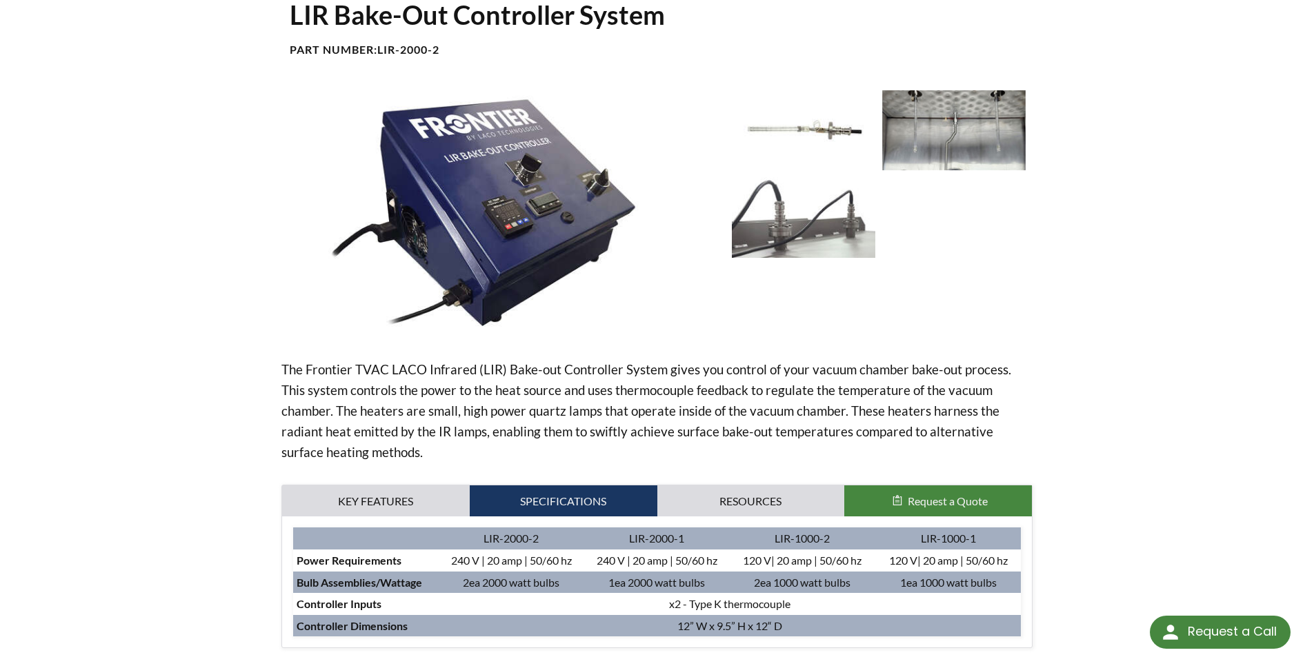
scroll to position [0, 0]
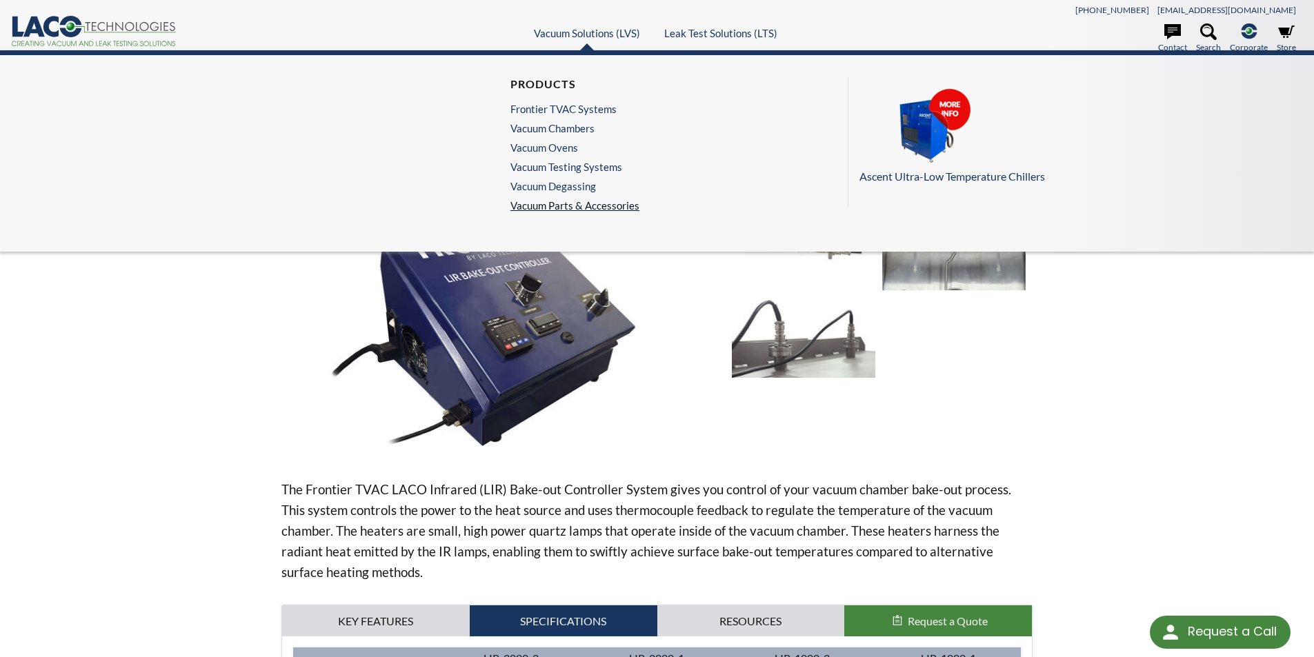
click at [572, 210] on link "Vacuum Parts & Accessories" at bounding box center [574, 205] width 129 height 12
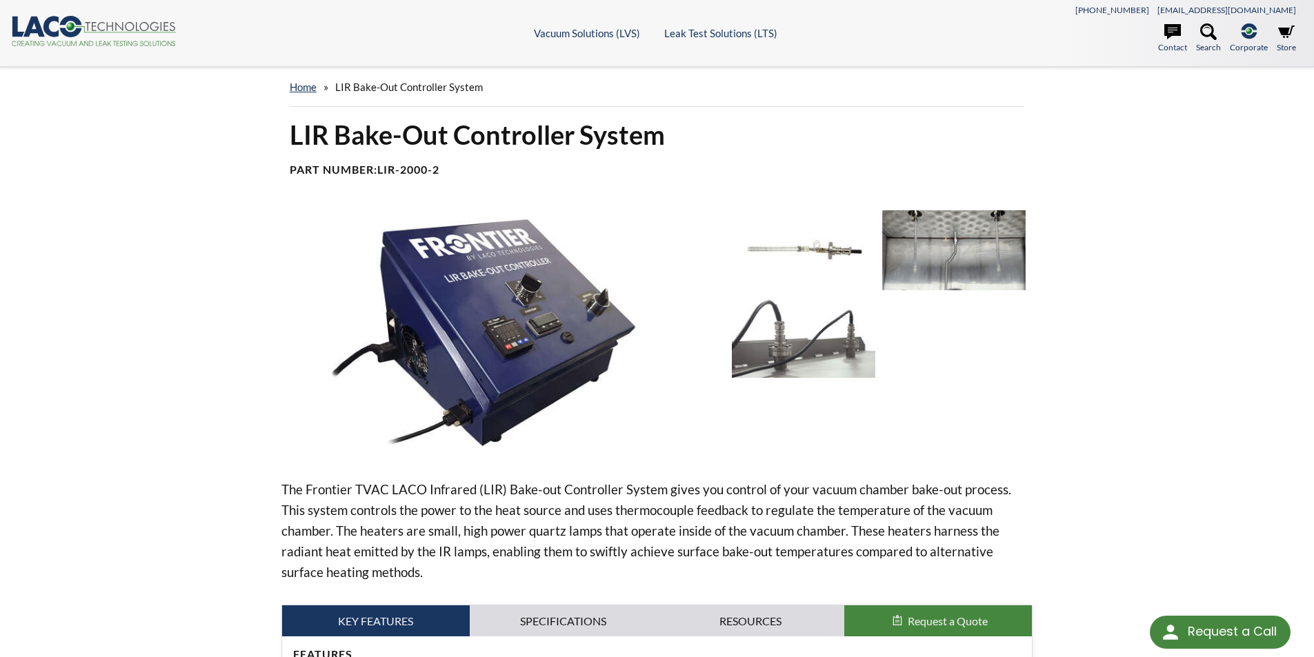
click at [780, 355] on img at bounding box center [803, 337] width 143 height 80
